Goal: Task Accomplishment & Management: Use online tool/utility

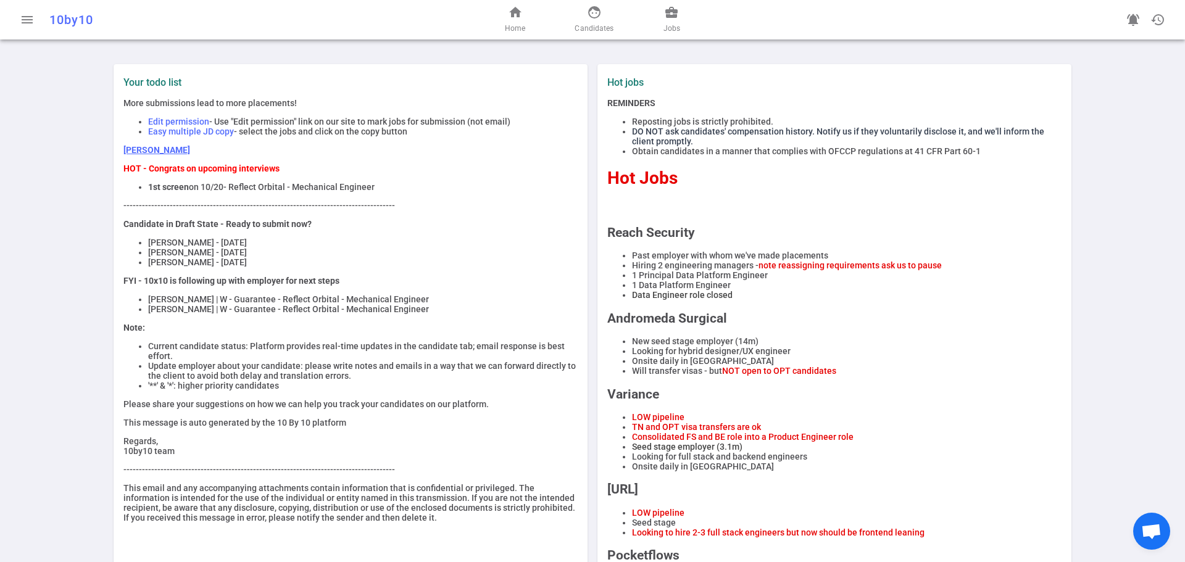
drag, startPoint x: 134, startPoint y: 306, endPoint x: 418, endPoint y: 321, distance: 284.3
click at [418, 314] on ul "[PERSON_NAME] | W - Guarantee - Reflect Orbital - Mechanical Engineer [PERSON_N…" at bounding box center [350, 304] width 454 height 20
click at [496, 244] on li "[PERSON_NAME] - [DATE]" at bounding box center [363, 243] width 430 height 10
click at [594, 25] on span "Candidates" at bounding box center [594, 28] width 39 height 12
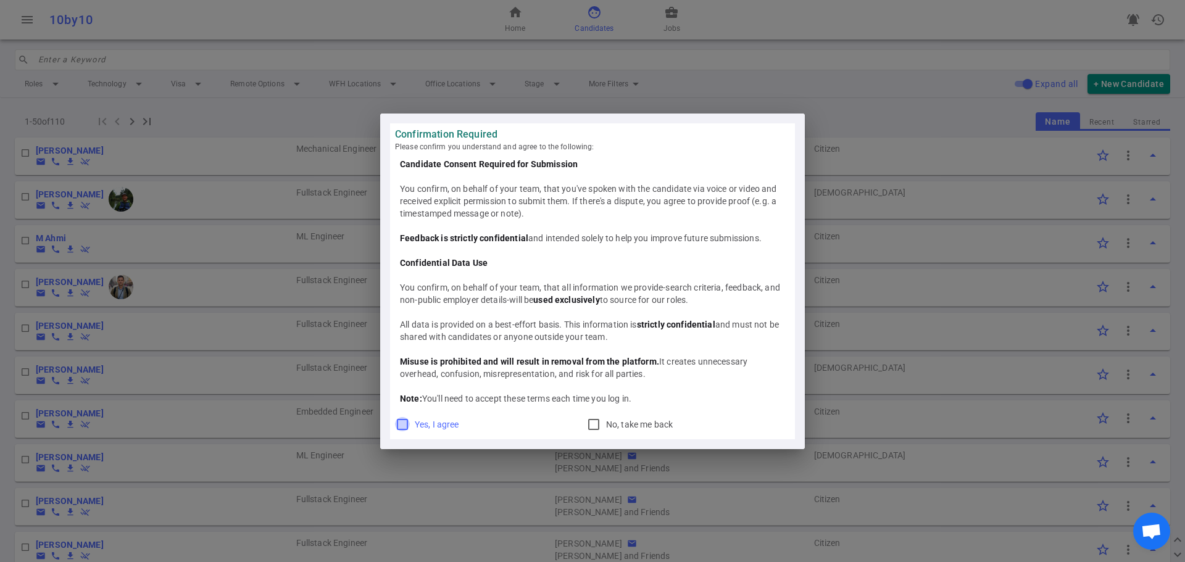
click at [404, 421] on input "Yes, I agree" at bounding box center [402, 424] width 15 height 15
checkbox input "true"
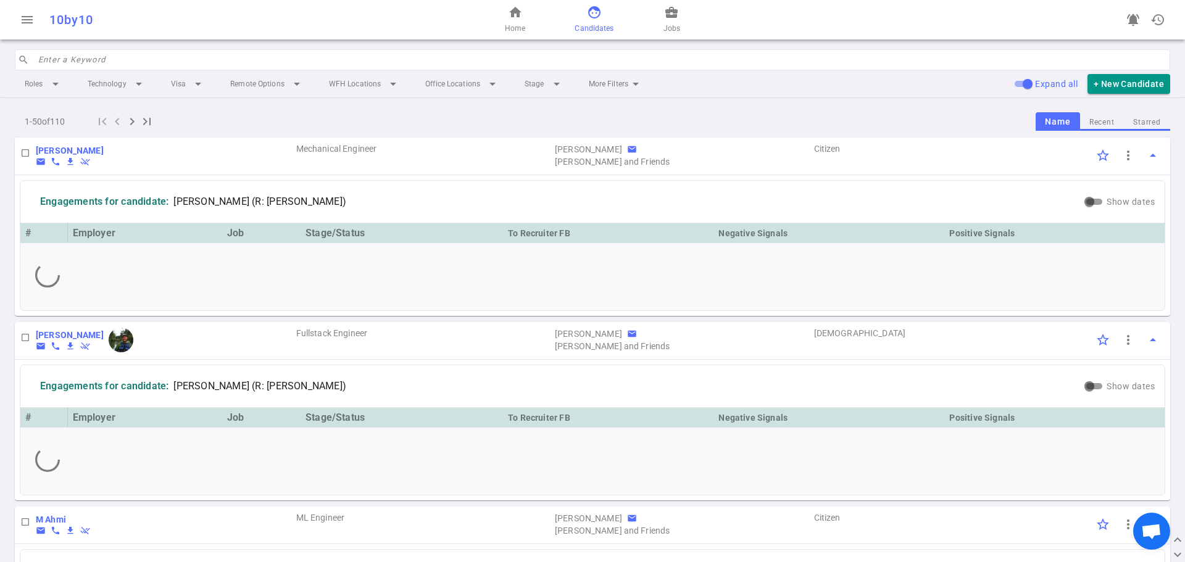
click at [339, 62] on input "search" at bounding box center [600, 60] width 1124 height 20
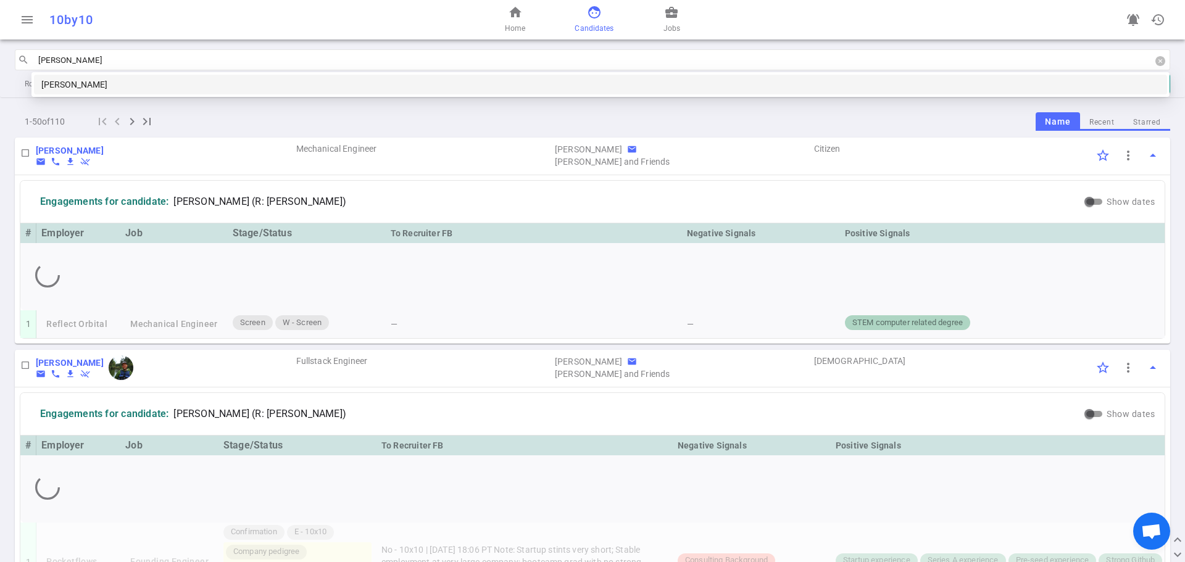
type input "[PERSON_NAME]"
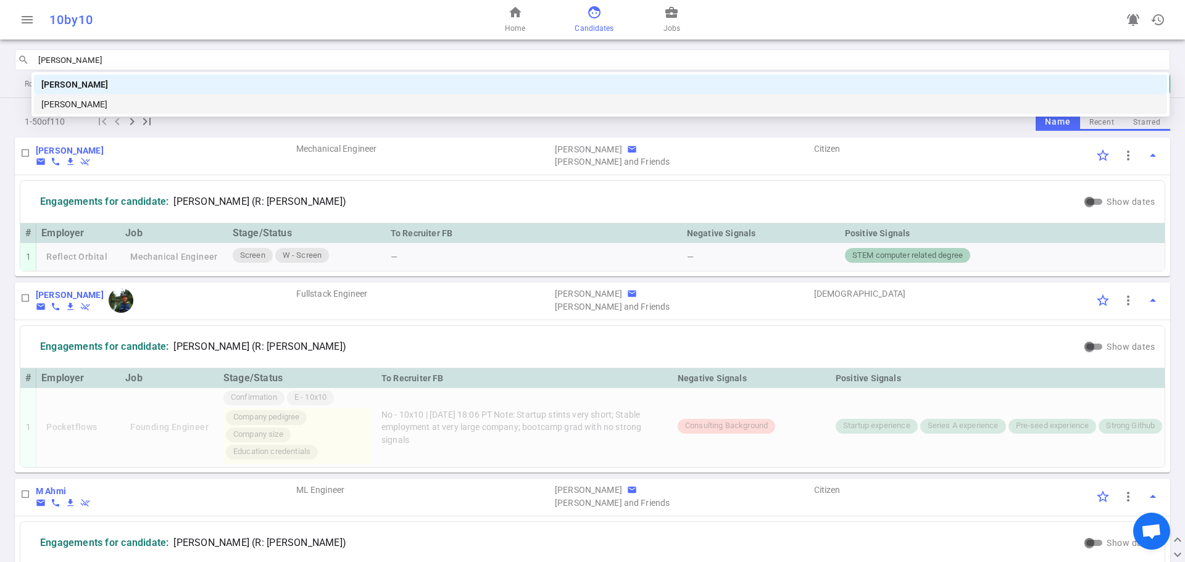
click at [147, 109] on div "[PERSON_NAME]" at bounding box center [600, 105] width 1118 height 14
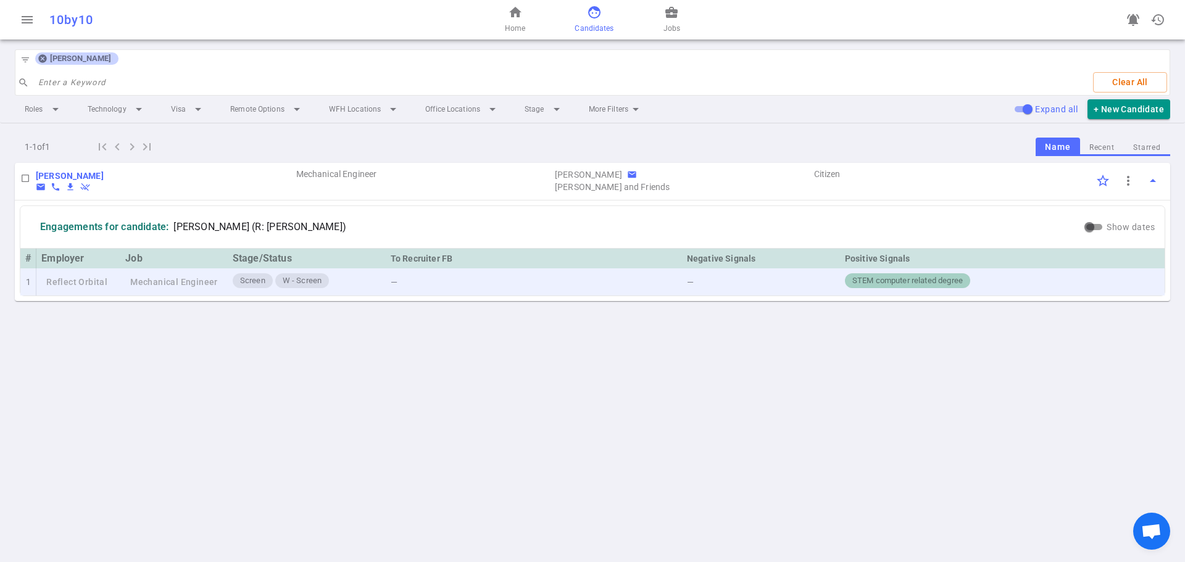
click at [363, 286] on div "Screen W - Screen" at bounding box center [307, 281] width 148 height 17
click at [101, 284] on td "Reflect Orbital" at bounding box center [78, 282] width 84 height 28
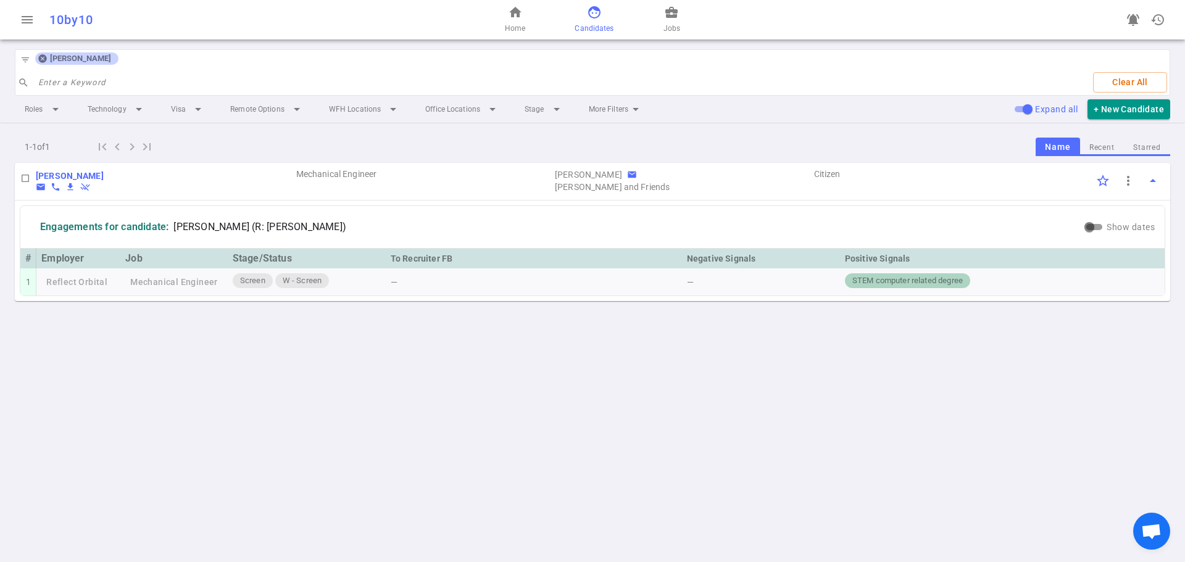
click at [502, 14] on div "home Home face Candidates business_center Jobs" at bounding box center [592, 19] width 385 height 39
click at [525, 14] on link "home Home" at bounding box center [515, 20] width 20 height 30
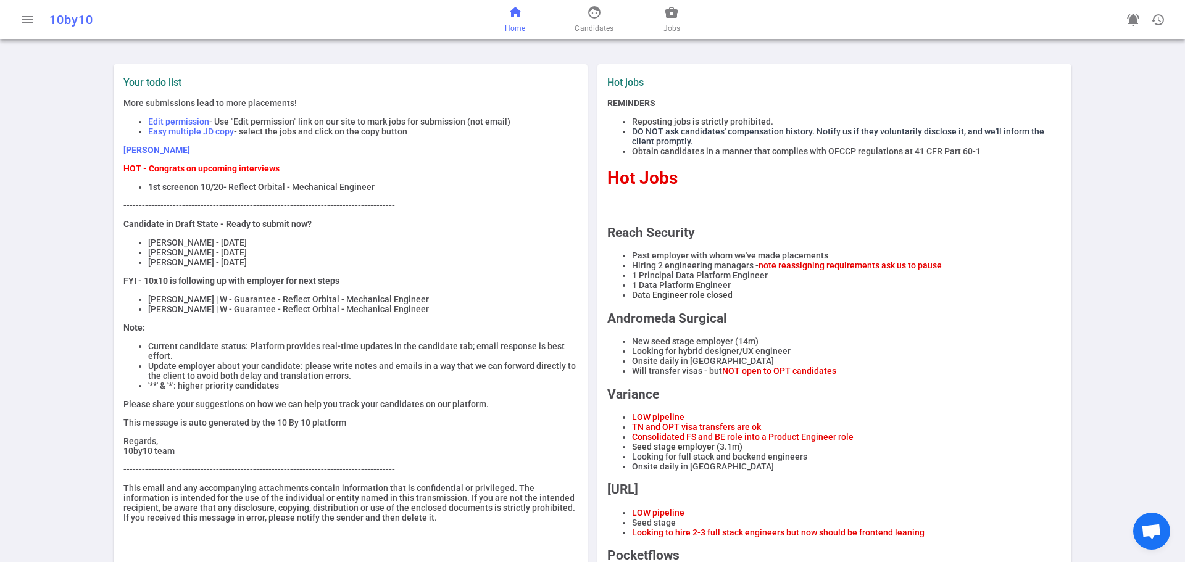
drag, startPoint x: 119, startPoint y: 167, endPoint x: 373, endPoint y: 186, distance: 255.0
click at [373, 186] on div "Your todo list More submissions lead to more placements! Edit permission - Use …" at bounding box center [350, 300] width 464 height 446
click at [394, 185] on li "1st screen on 10/20 - Reflect Orbital - Mechanical Engineer" at bounding box center [363, 187] width 430 height 10
drag, startPoint x: 112, startPoint y: 317, endPoint x: 123, endPoint y: 317, distance: 10.5
click at [114, 317] on div "Your todo list More submissions lead to more placements! Edit permission - Use …" at bounding box center [351, 460] width 474 height 793
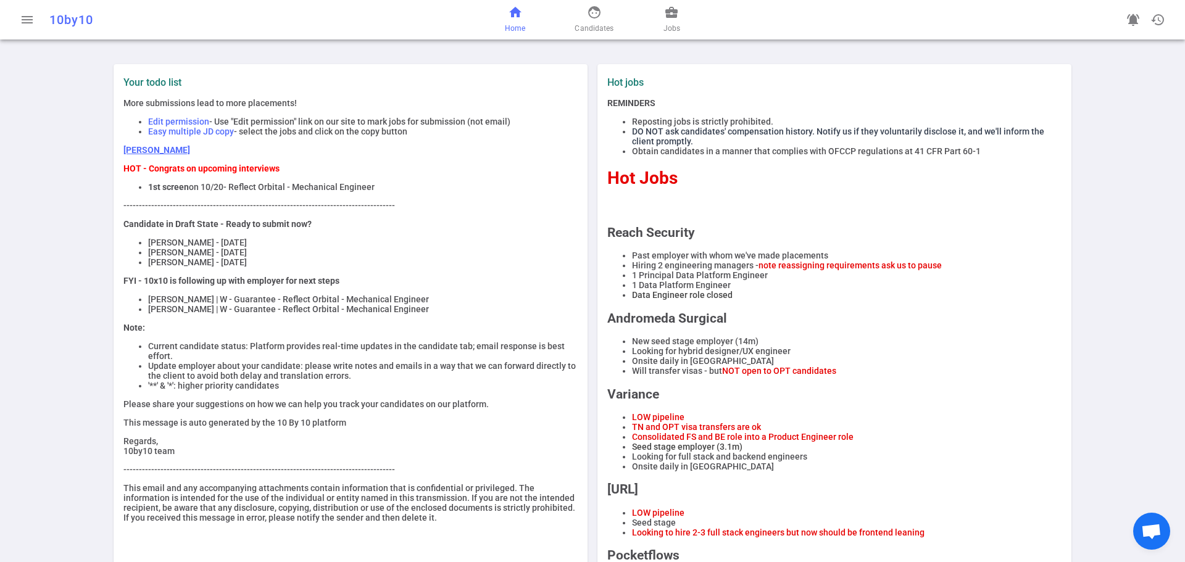
drag, startPoint x: 156, startPoint y: 314, endPoint x: 421, endPoint y: 322, distance: 265.5
click at [421, 314] on ul "[PERSON_NAME] | W - Guarantee - Reflect Orbital - Mechanical Engineer [PERSON_N…" at bounding box center [350, 304] width 454 height 20
click at [431, 301] on div "More submissions lead to more placements! Edit permission - Use "Edit permissio…" at bounding box center [350, 310] width 454 height 425
drag, startPoint x: 432, startPoint y: 314, endPoint x: 142, endPoint y: 311, distance: 290.1
click at [163, 313] on li "[PERSON_NAME] | W - Guarantee - Reflect Orbital - Mechanical Engineer" at bounding box center [363, 309] width 430 height 10
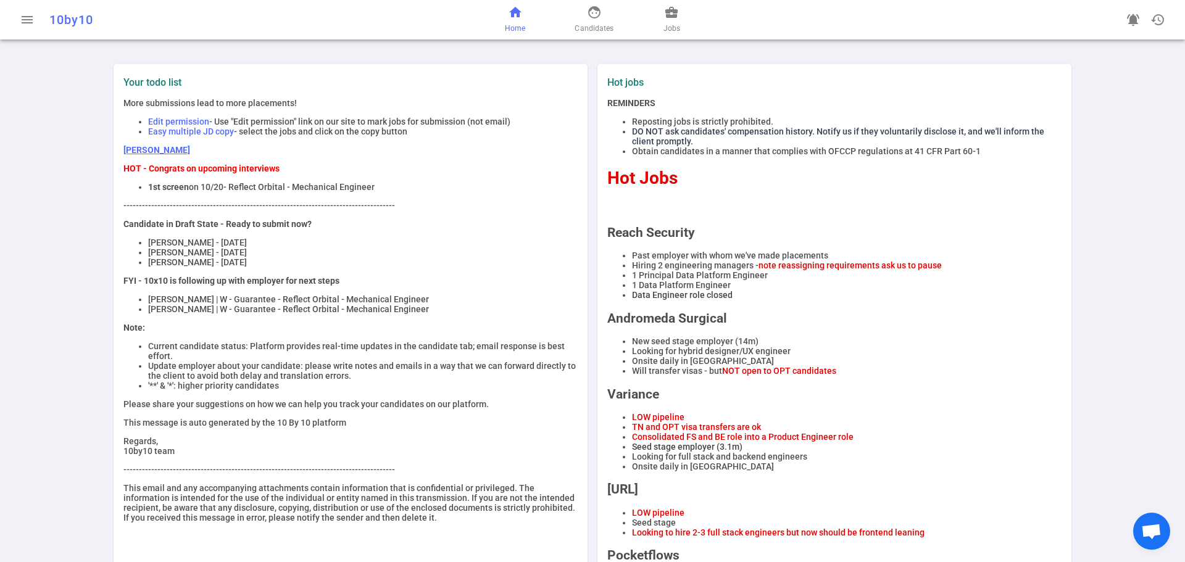
click at [123, 306] on ul "[PERSON_NAME] | W - Guarantee - Reflect Orbital - Mechanical Engineer [PERSON_N…" at bounding box center [350, 304] width 454 height 20
drag, startPoint x: 163, startPoint y: 294, endPoint x: 420, endPoint y: 295, distance: 256.7
click at [399, 294] on div "More submissions lead to more placements! Edit permission - Use "Edit permissio…" at bounding box center [350, 310] width 454 height 425
click at [453, 304] on li "[PERSON_NAME] | W - Guarantee - Reflect Orbital - Mechanical Engineer" at bounding box center [363, 299] width 430 height 10
drag, startPoint x: 421, startPoint y: 304, endPoint x: 141, endPoint y: 298, distance: 280.2
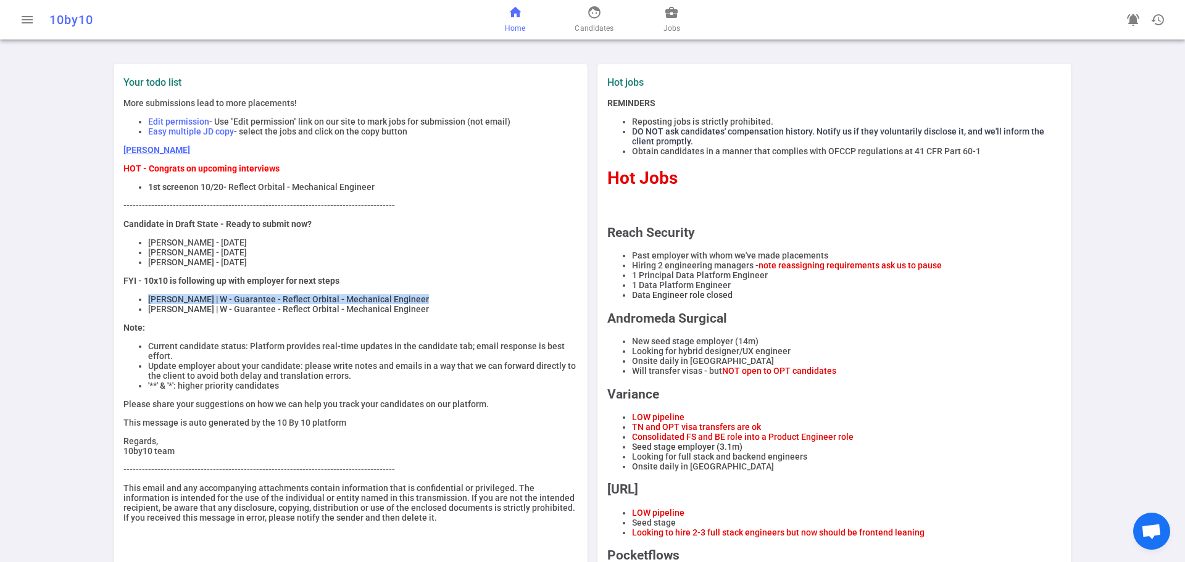
click at [141, 298] on div "More submissions lead to more placements! Edit permission - Use "Edit permissio…" at bounding box center [350, 310] width 454 height 425
click at [54, 191] on div "Your todo list More submissions lead to more placements! Edit permission - Use …" at bounding box center [592, 460] width 1185 height 823
click at [475, 159] on div "More submissions lead to more placements! Edit permission - Use "Edit permissio…" at bounding box center [350, 310] width 454 height 425
click at [669, 17] on span "business_center" at bounding box center [671, 12] width 15 height 15
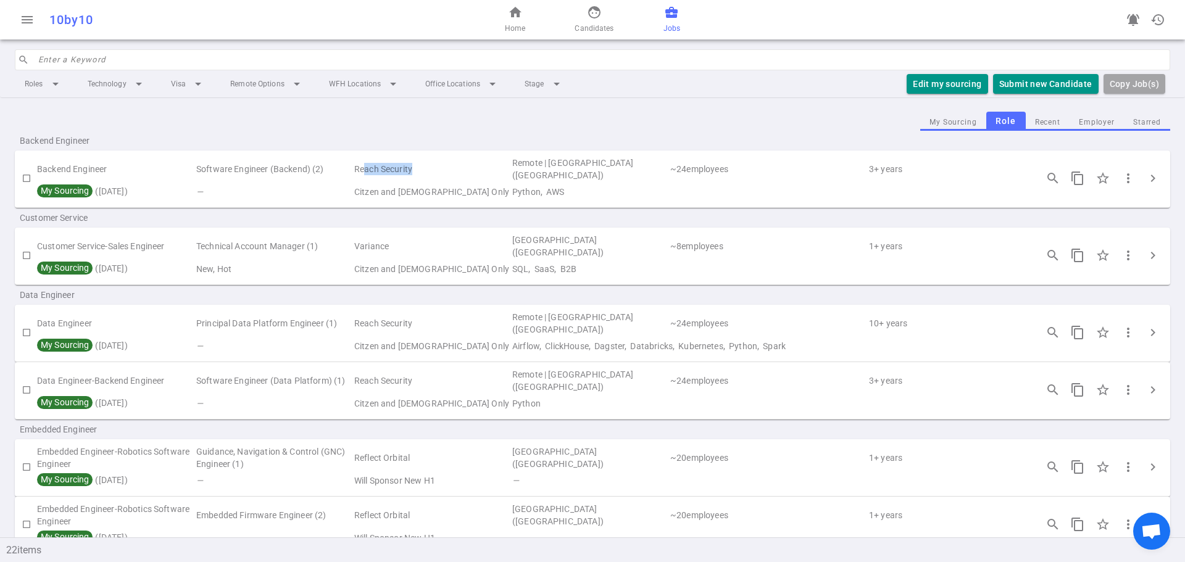
drag, startPoint x: 420, startPoint y: 171, endPoint x: 363, endPoint y: 171, distance: 56.8
click at [363, 171] on td "Reach Security" at bounding box center [432, 170] width 158 height 28
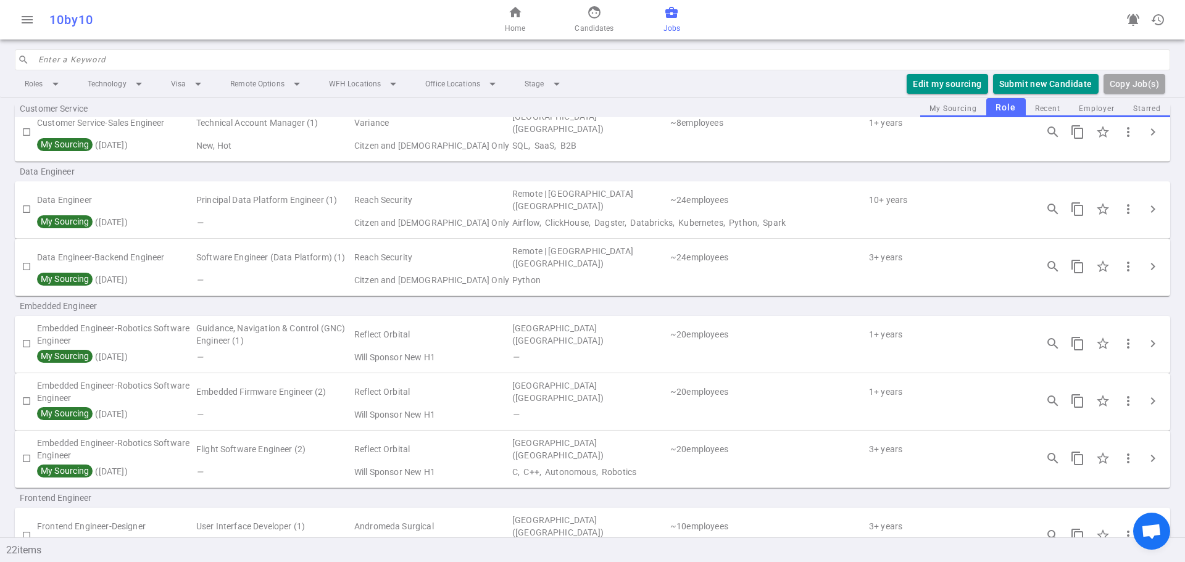
scroll to position [62, 0]
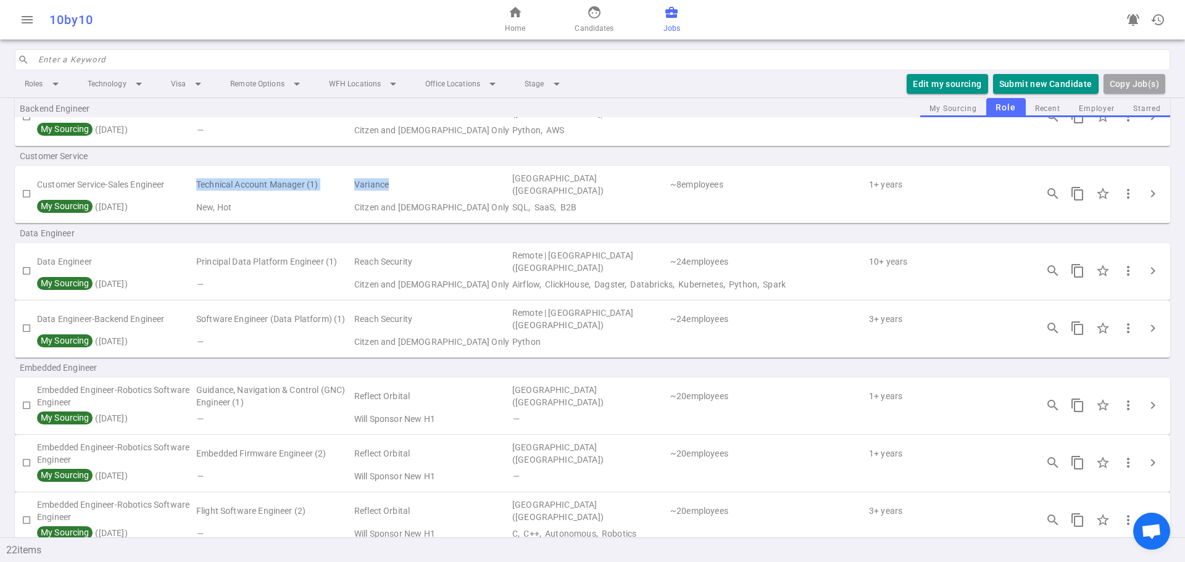
drag, startPoint x: 199, startPoint y: 182, endPoint x: 403, endPoint y: 188, distance: 204.4
click at [403, 188] on tr "Customer Service-Sales Engineer Technical Account Manager (1) Variance [GEOGRAP…" at bounding box center [592, 185] width 1155 height 28
drag, startPoint x: 352, startPoint y: 208, endPoint x: 463, endPoint y: 212, distance: 111.2
click at [463, 212] on tr "My Sourcing ( [DATE] ) New, Hot Citzen and [DEMOGRAPHIC_DATA] Only SQL, SaaS, B…" at bounding box center [592, 207] width 1155 height 17
drag, startPoint x: 460, startPoint y: 421, endPoint x: 346, endPoint y: 419, distance: 113.6
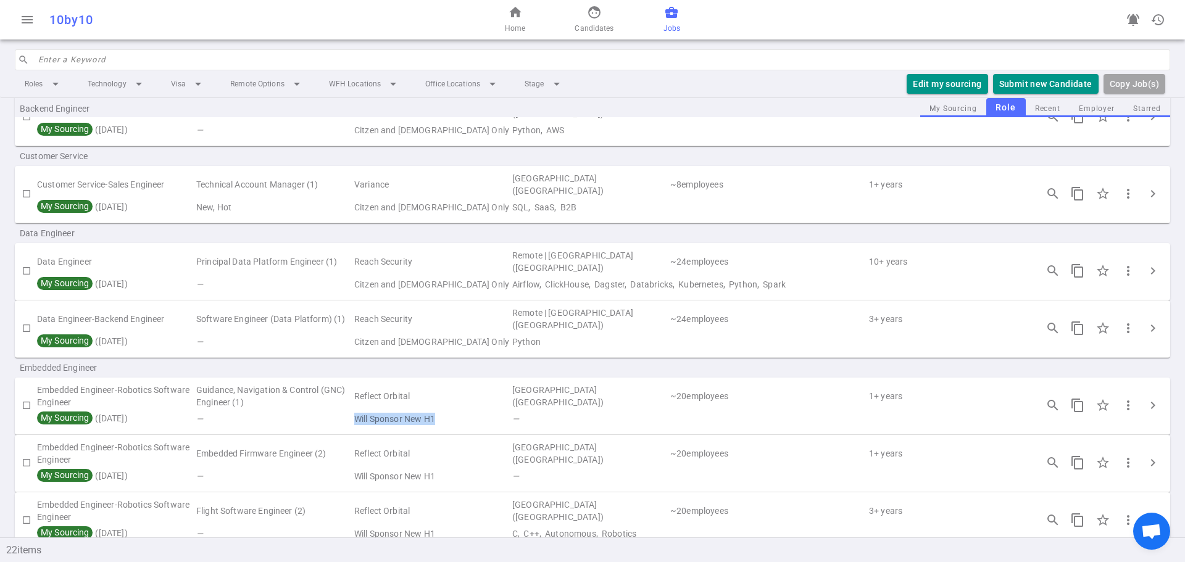
click at [346, 419] on tr "My Sourcing ( [DATE] ) — Will Sponsor New H1 —" at bounding box center [592, 418] width 1155 height 17
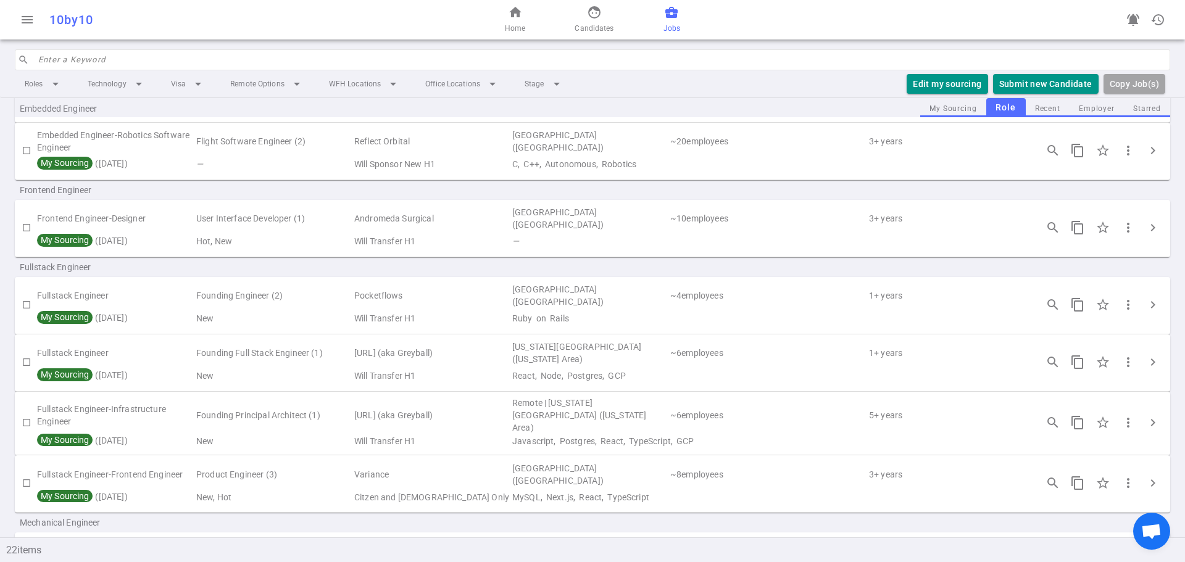
scroll to position [432, 0]
drag, startPoint x: 434, startPoint y: 317, endPoint x: 355, endPoint y: 316, distance: 79.6
click at [366, 316] on td "Will Transfer H1" at bounding box center [432, 317] width 158 height 17
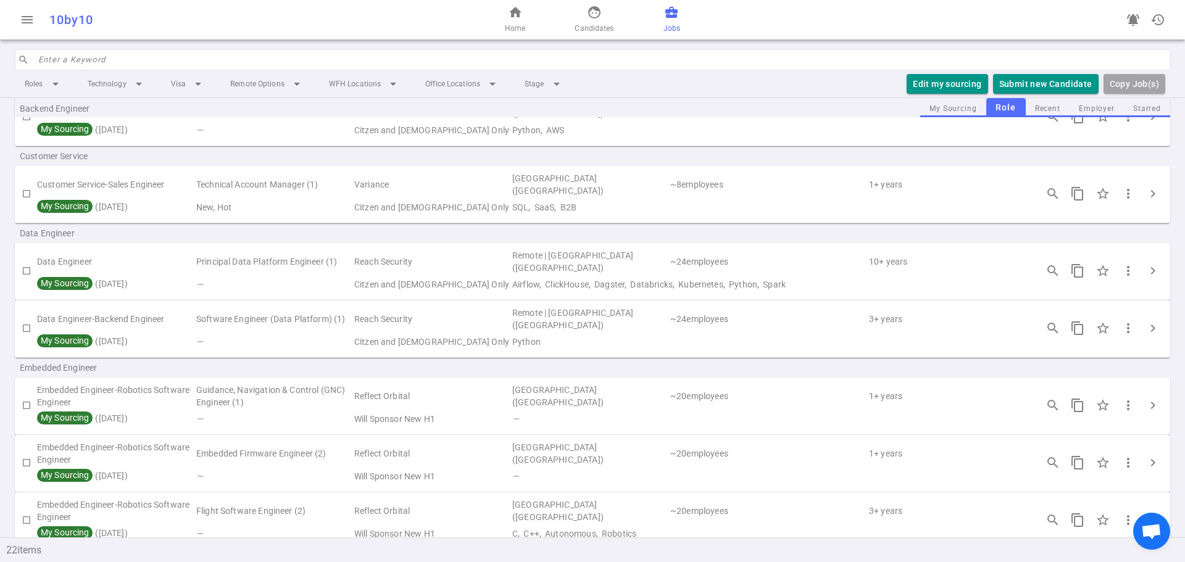
scroll to position [0, 0]
